Goal: Find specific page/section: Find specific page/section

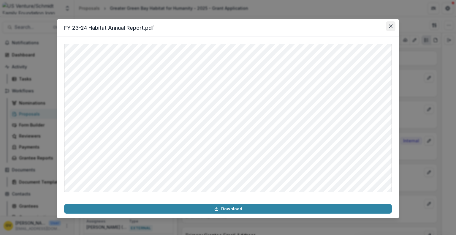
click at [392, 28] on button "Close" at bounding box center [391, 26] width 10 height 10
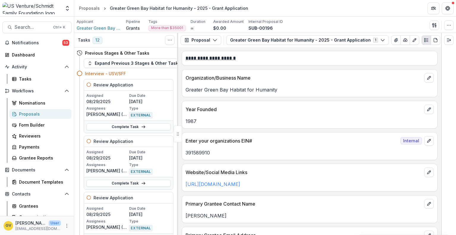
scroll to position [2148, 0]
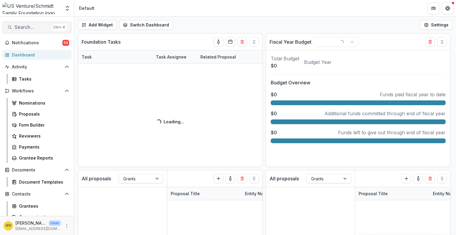
click at [25, 27] on span "Search..." at bounding box center [32, 27] width 35 height 6
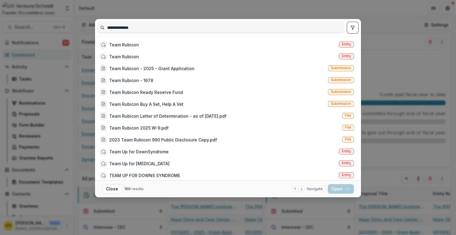
click at [128, 28] on input "**********" at bounding box center [221, 28] width 247 height 10
type input "**********"
click at [121, 45] on div "Team Rubicon" at bounding box center [124, 45] width 30 height 6
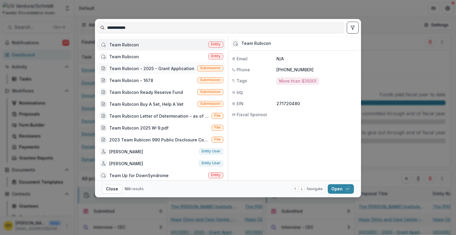
click at [123, 66] on div "Team Rubicon - 2025 - Grant Application" at bounding box center [151, 68] width 85 height 6
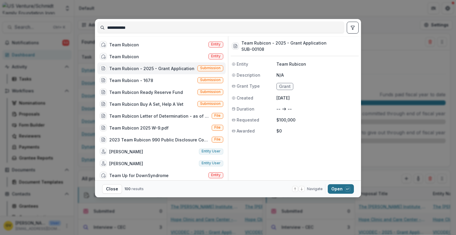
click at [337, 189] on button "Open with enter key" at bounding box center [341, 189] width 26 height 10
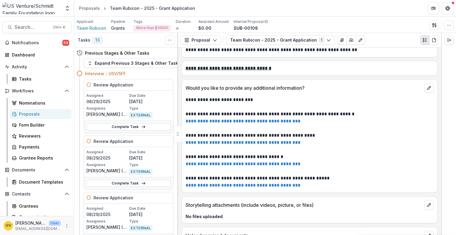
scroll to position [1867, 0]
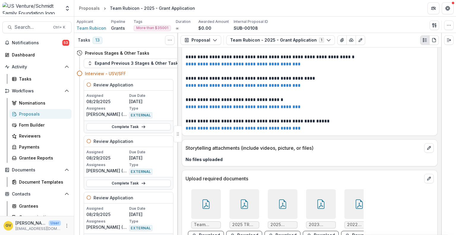
click at [197, 193] on div at bounding box center [206, 204] width 30 height 30
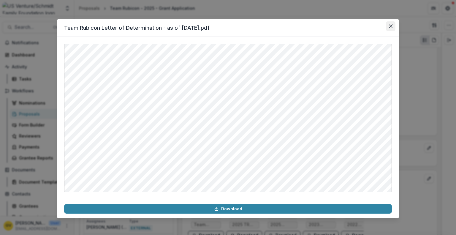
click at [391, 25] on icon "Close" at bounding box center [391, 26] width 4 height 4
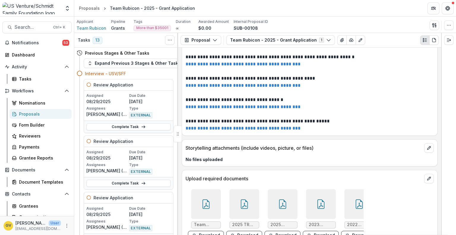
click at [244, 199] on icon at bounding box center [245, 204] width 10 height 10
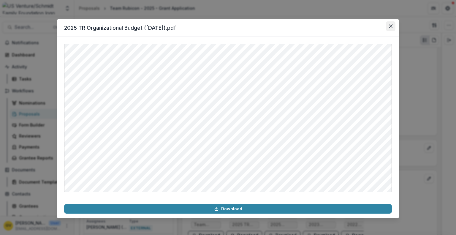
click at [390, 27] on icon "Close" at bounding box center [391, 26] width 4 height 4
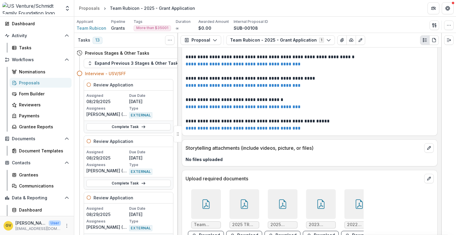
scroll to position [41, 0]
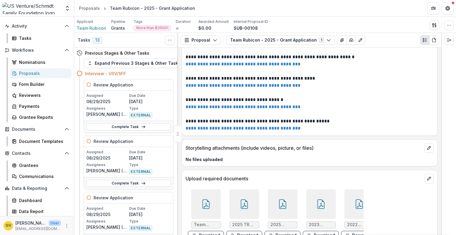
click at [35, 70] on div "Proposals" at bounding box center [43, 73] width 48 height 6
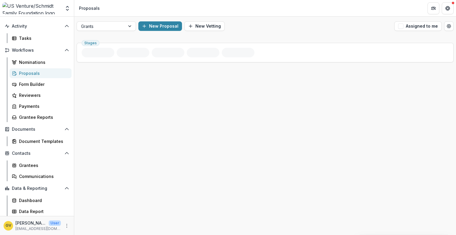
click at [35, 71] on div "Proposals" at bounding box center [43, 73] width 48 height 6
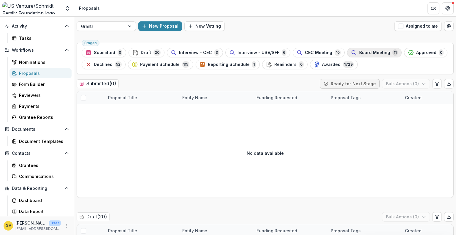
click at [360, 52] on span "Board Meeting" at bounding box center [375, 52] width 31 height 5
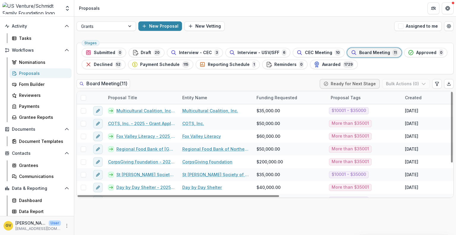
drag, startPoint x: 452, startPoint y: 139, endPoint x: 454, endPoint y: 69, distance: 70.5
click at [453, 92] on div at bounding box center [452, 127] width 2 height 71
drag, startPoint x: 453, startPoint y: 104, endPoint x: 453, endPoint y: 95, distance: 8.9
click at [453, 95] on div at bounding box center [452, 127] width 2 height 71
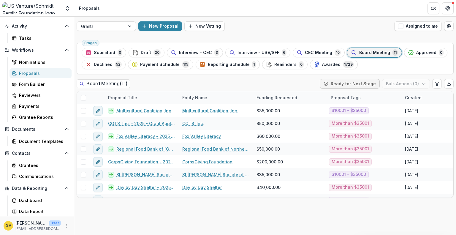
drag, startPoint x: 291, startPoint y: 18, endPoint x: 250, endPoint y: 43, distance: 48.0
click at [250, 43] on div "Stages Submitted 0 Draft 20 Interview - CEC 3 Interview - USV/SFF 6 CEC Meeting…" at bounding box center [265, 58] width 377 height 31
